Goal: Check status: Check status

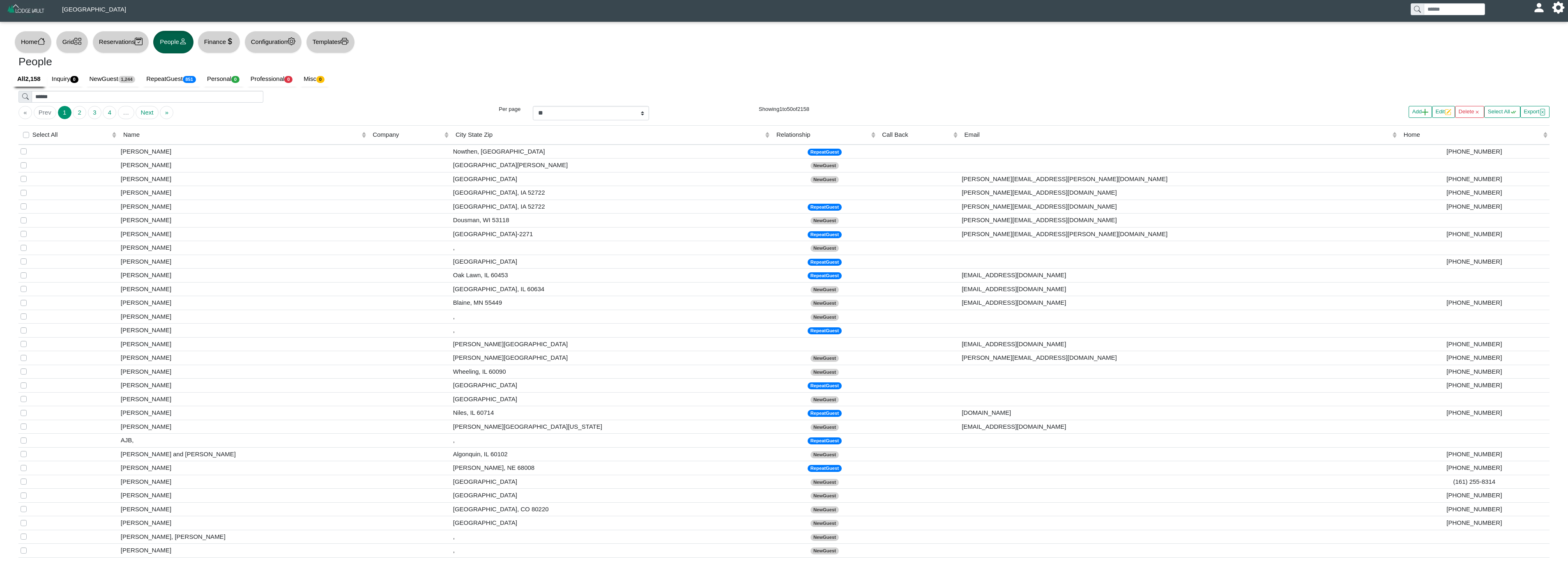
select select "**"
click at [77, 41] on button "Grid" at bounding box center [72, 42] width 32 height 23
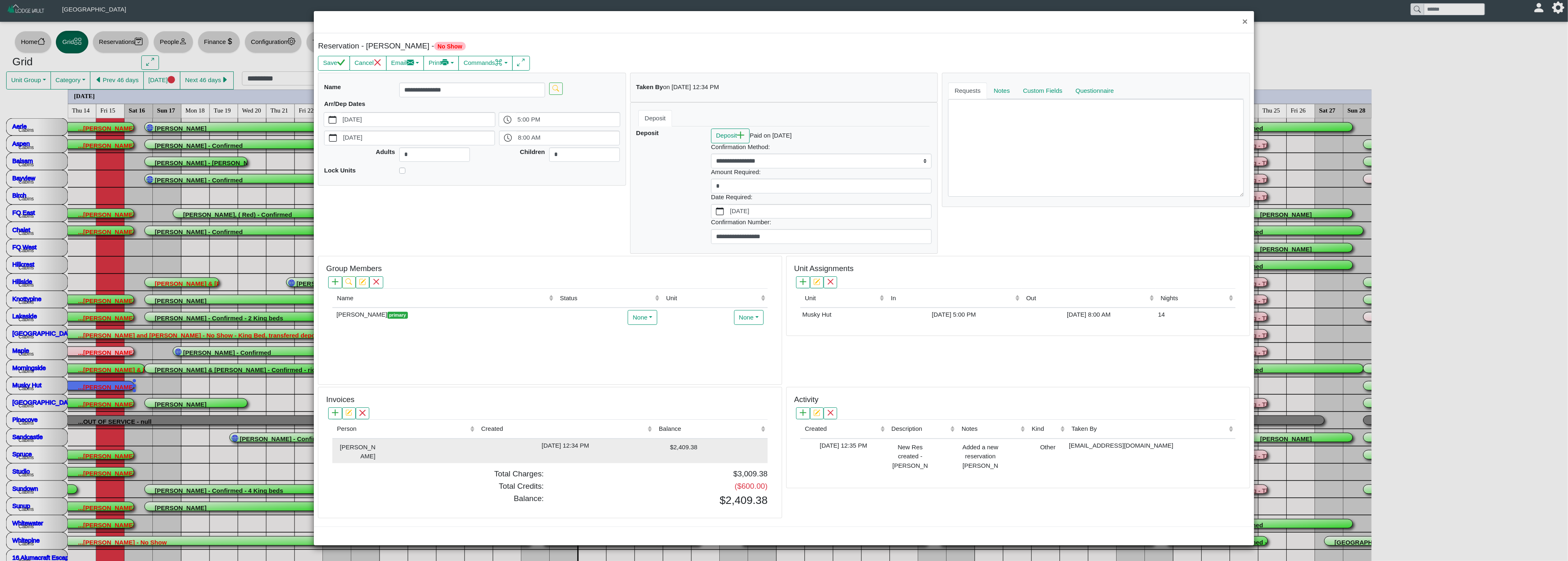
click at [586, 450] on div "[DATE] 12:34 PM" at bounding box center [565, 446] width 173 height 10
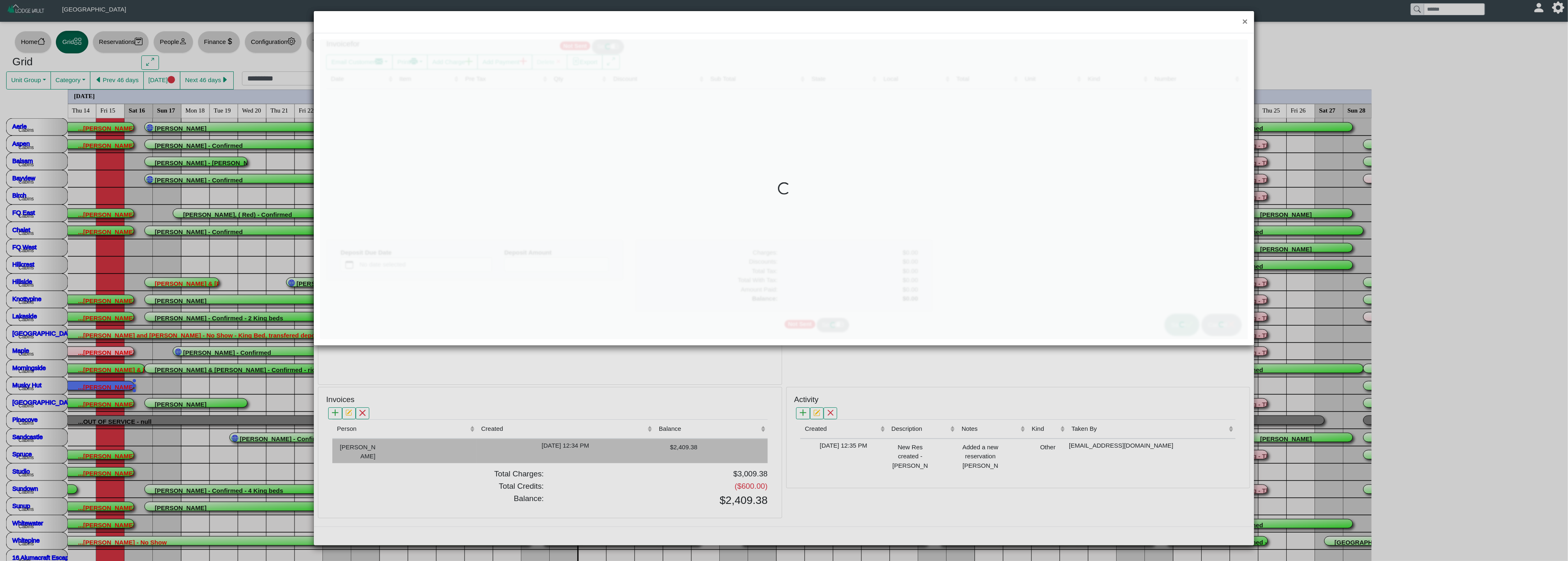
type input "*"
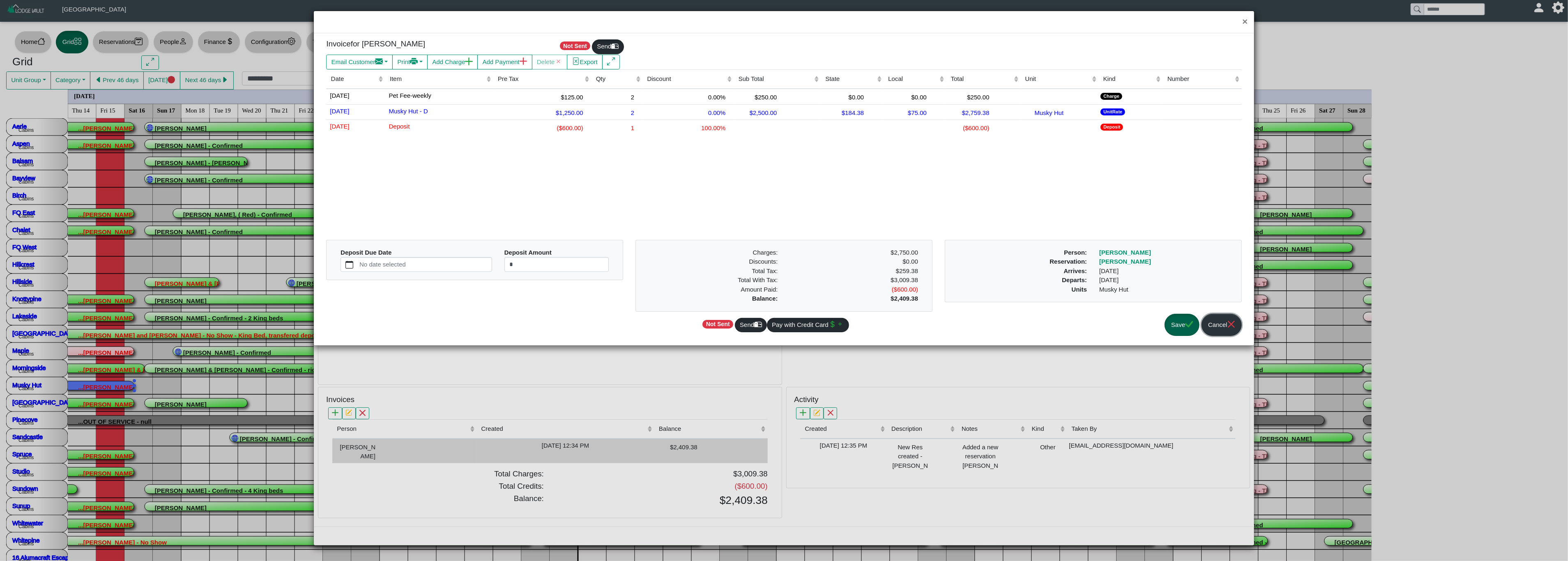
click at [1234, 324] on icon "x" at bounding box center [1231, 324] width 8 height 8
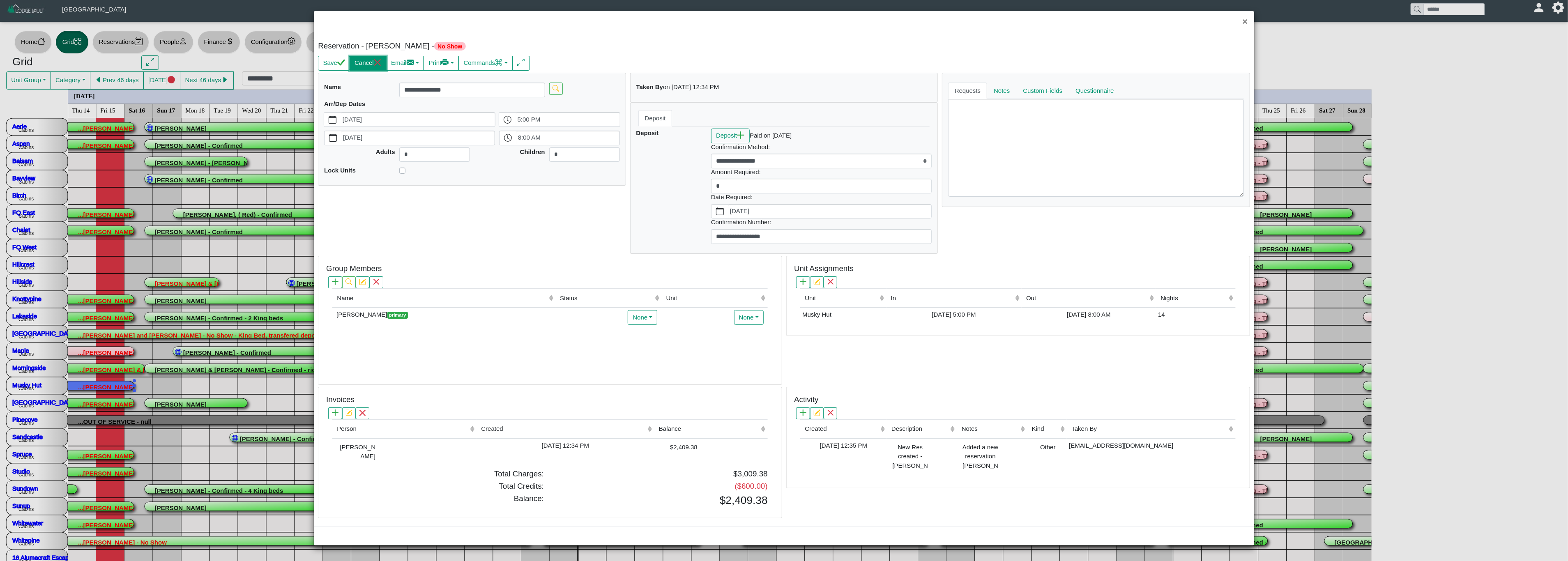
click at [370, 61] on button "Cancel" at bounding box center [368, 63] width 37 height 15
